Goal: Task Accomplishment & Management: Use online tool/utility

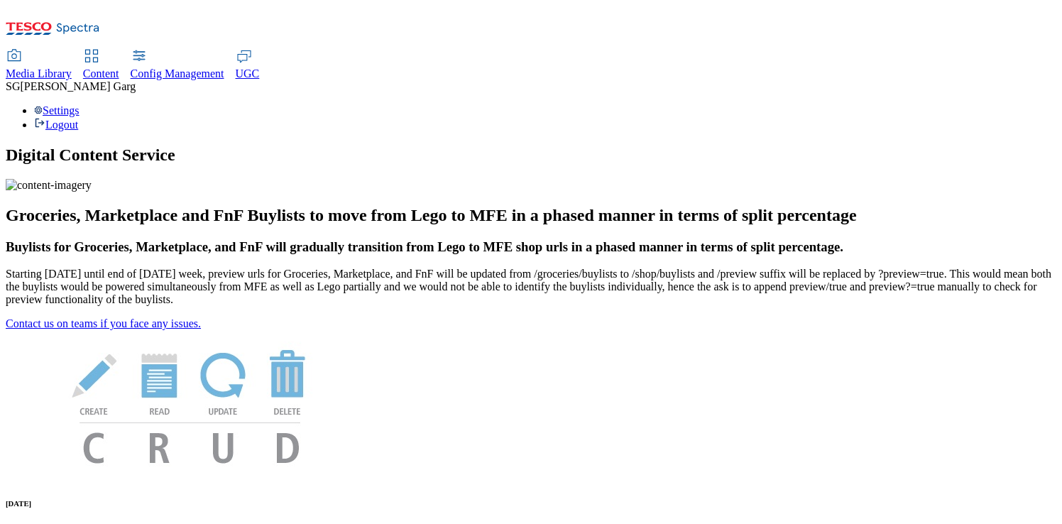
click at [119, 67] on span "Content" at bounding box center [101, 73] width 36 height 12
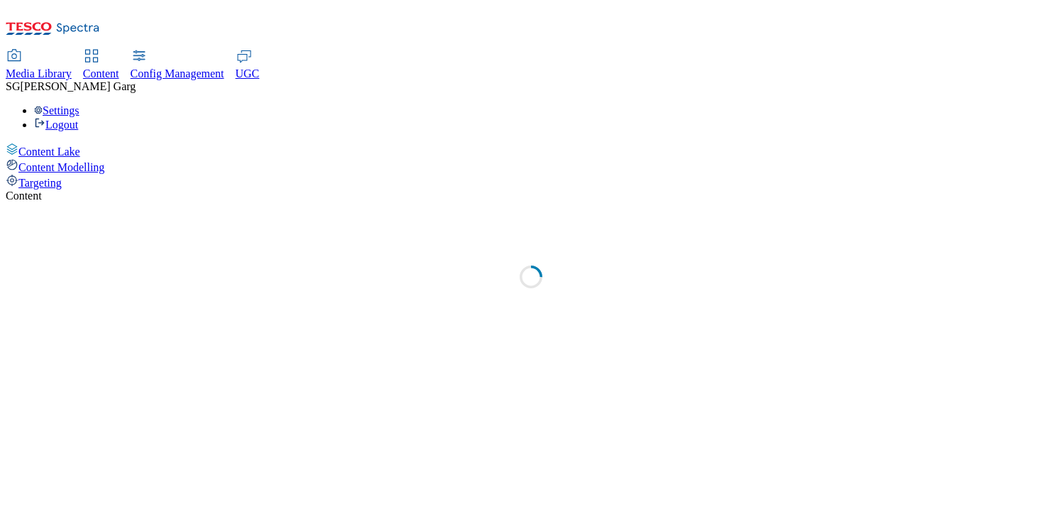
select select "group-comms"
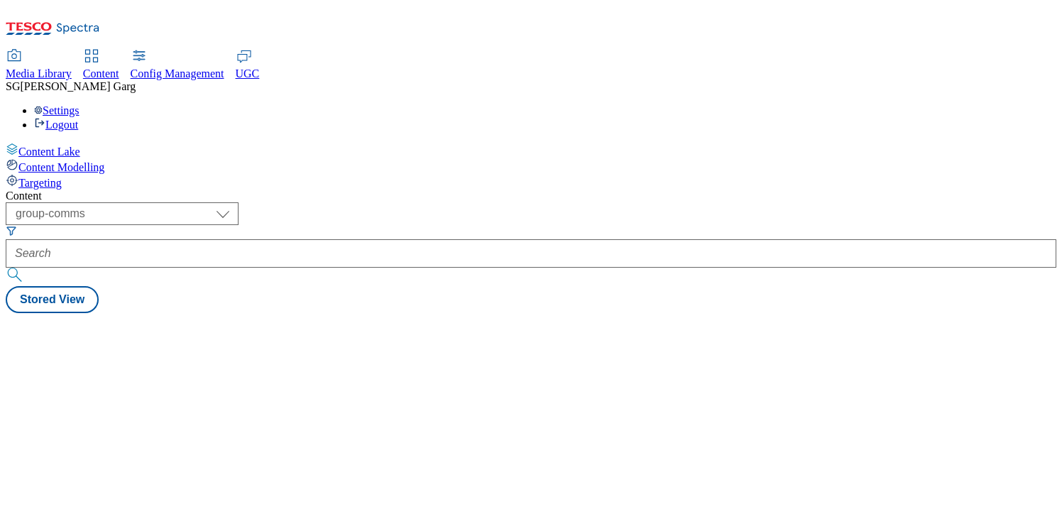
click at [62, 177] on span "Targeting" at bounding box center [39, 183] width 43 height 12
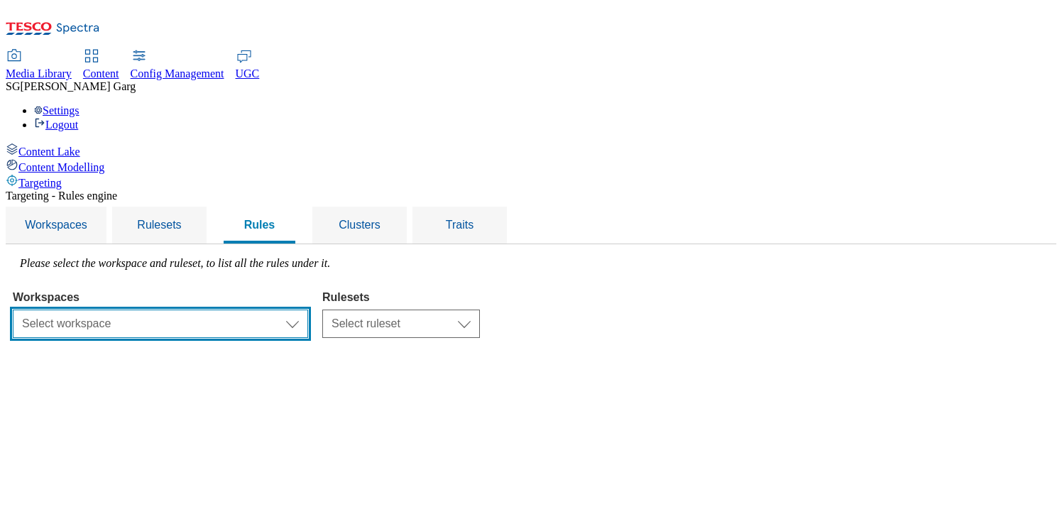
click at [264, 310] on select "Select workspace Test 20_sanity_august test 20th march Test_Sanity_28th_July Co…" at bounding box center [160, 324] width 295 height 28
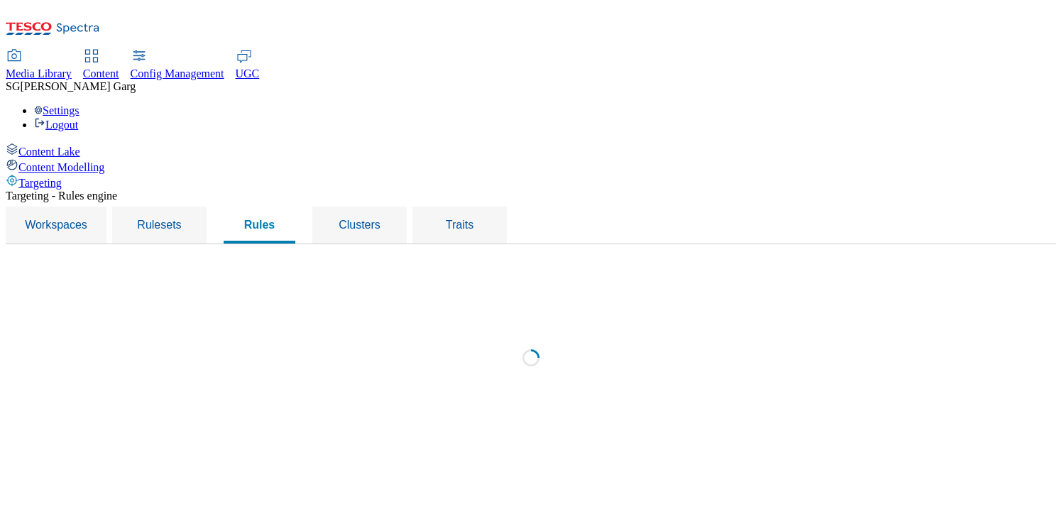
select select "f510054f-adaa-4692-b570-80fa3897127a"
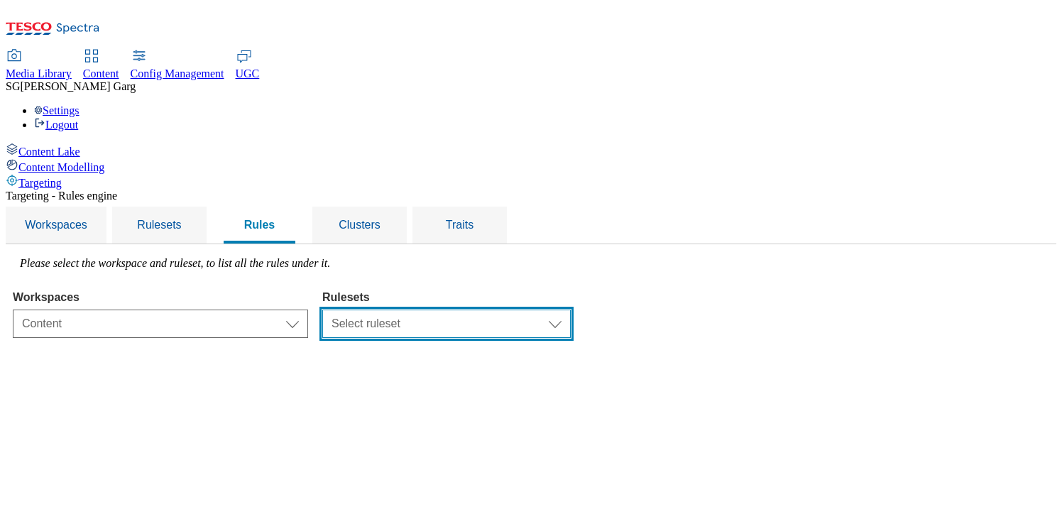
click at [540, 310] on select "Select ruleset CZ TEST HU ROI SK UK clubcard-roi clubcard-website customer-enga…" at bounding box center [446, 324] width 249 height 28
select select "e2fc2791-e495-43be-be06-3e254f21d69a"
